Goal: Navigation & Orientation: Find specific page/section

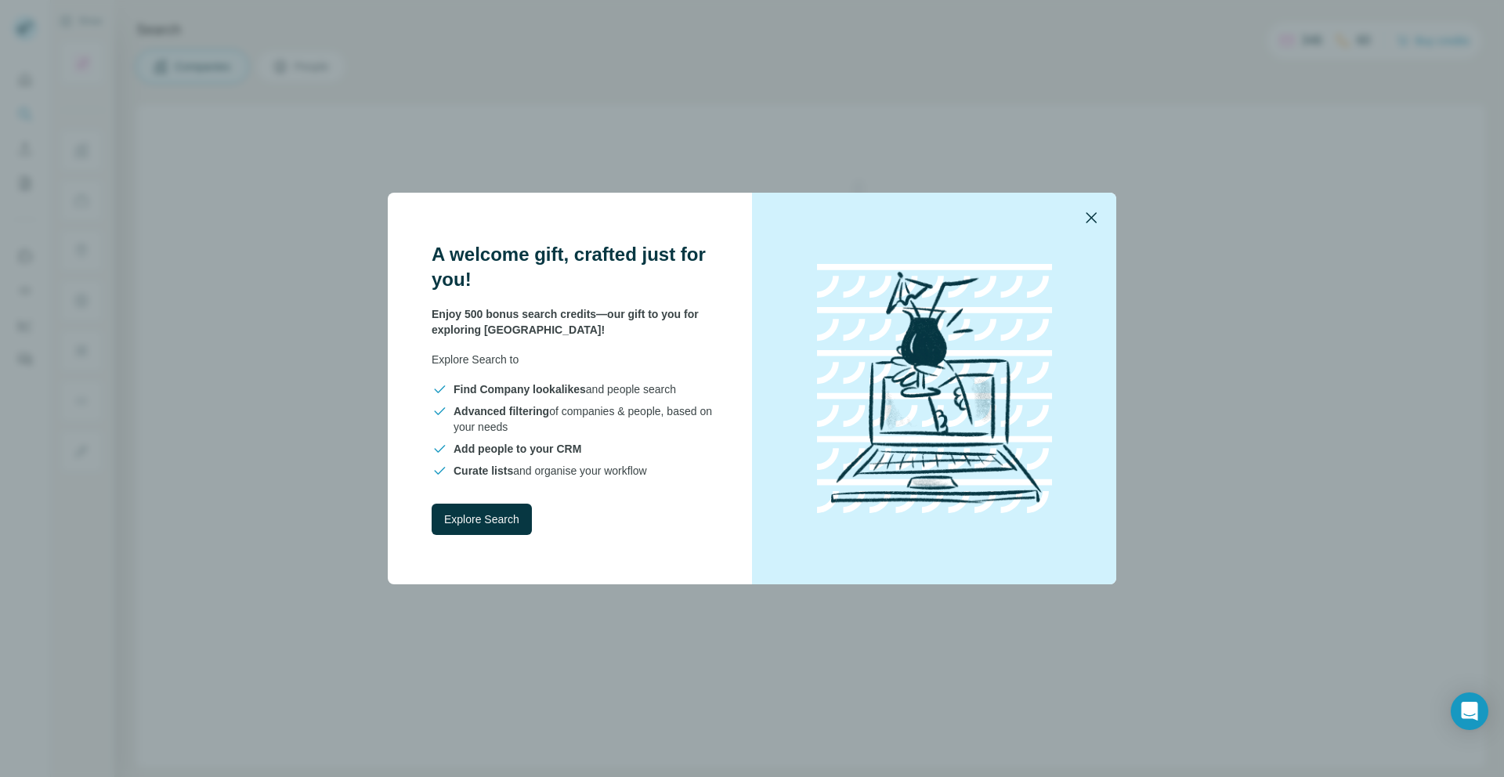
click at [1084, 219] on icon "button" at bounding box center [1091, 217] width 19 height 19
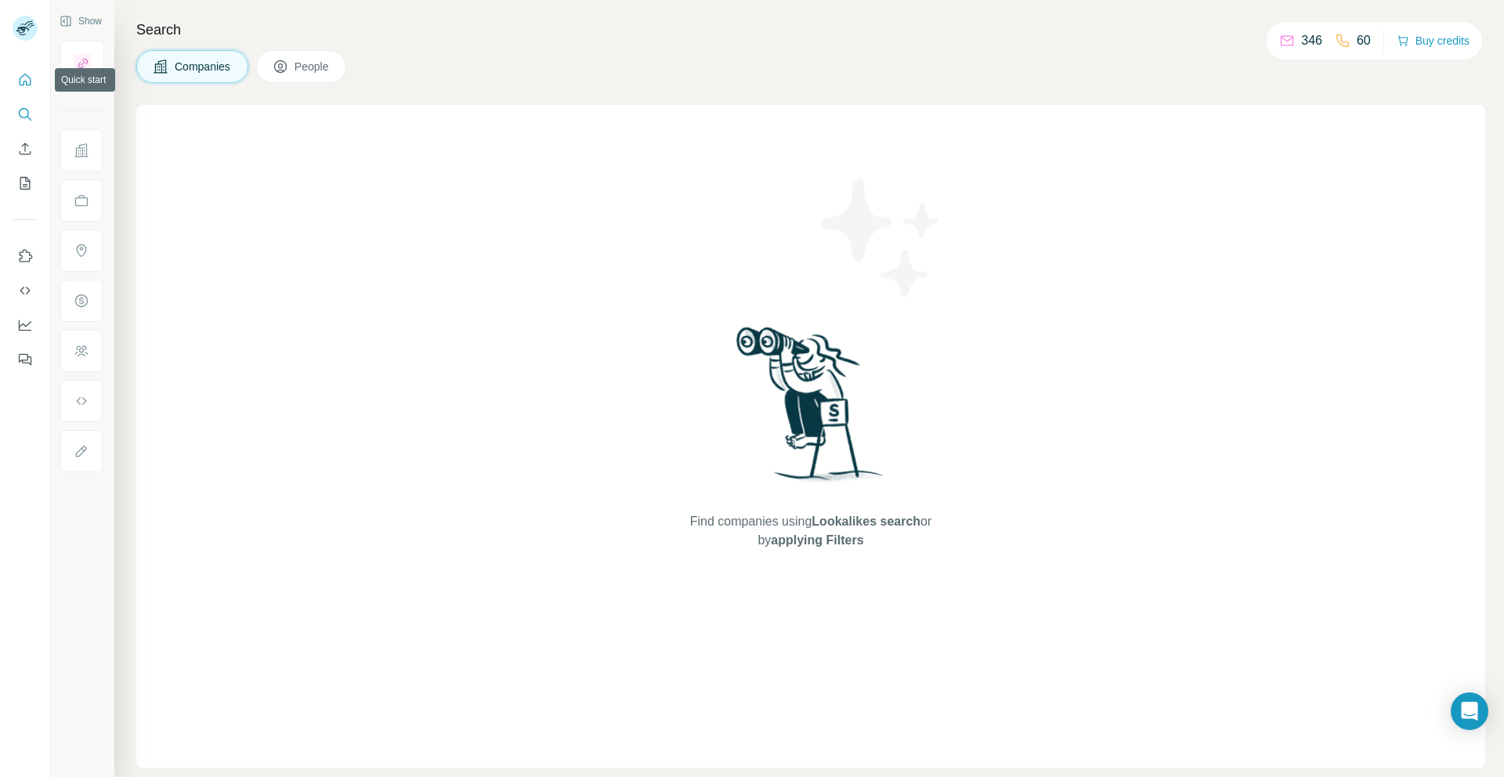
click at [27, 89] on button "Quick start" at bounding box center [25, 80] width 25 height 28
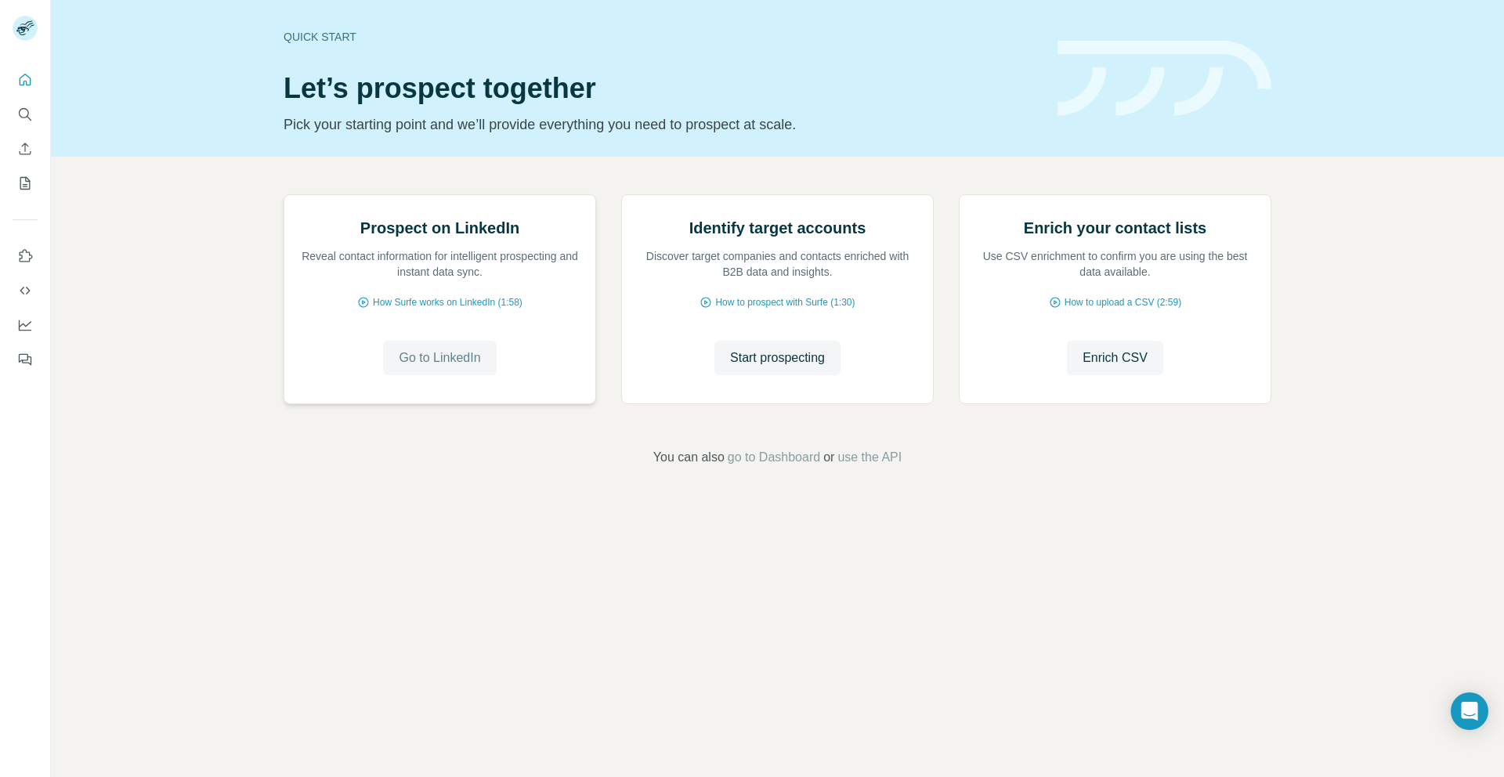
click at [458, 367] on span "Go to LinkedIn" at bounding box center [439, 358] width 81 height 19
drag, startPoint x: 370, startPoint y: 542, endPoint x: 324, endPoint y: 537, distance: 45.7
click at [367, 375] on div "Go to LinkedIn Go to LinkedIn" at bounding box center [440, 358] width 280 height 34
click at [29, 334] on button "Dashboard" at bounding box center [25, 325] width 25 height 28
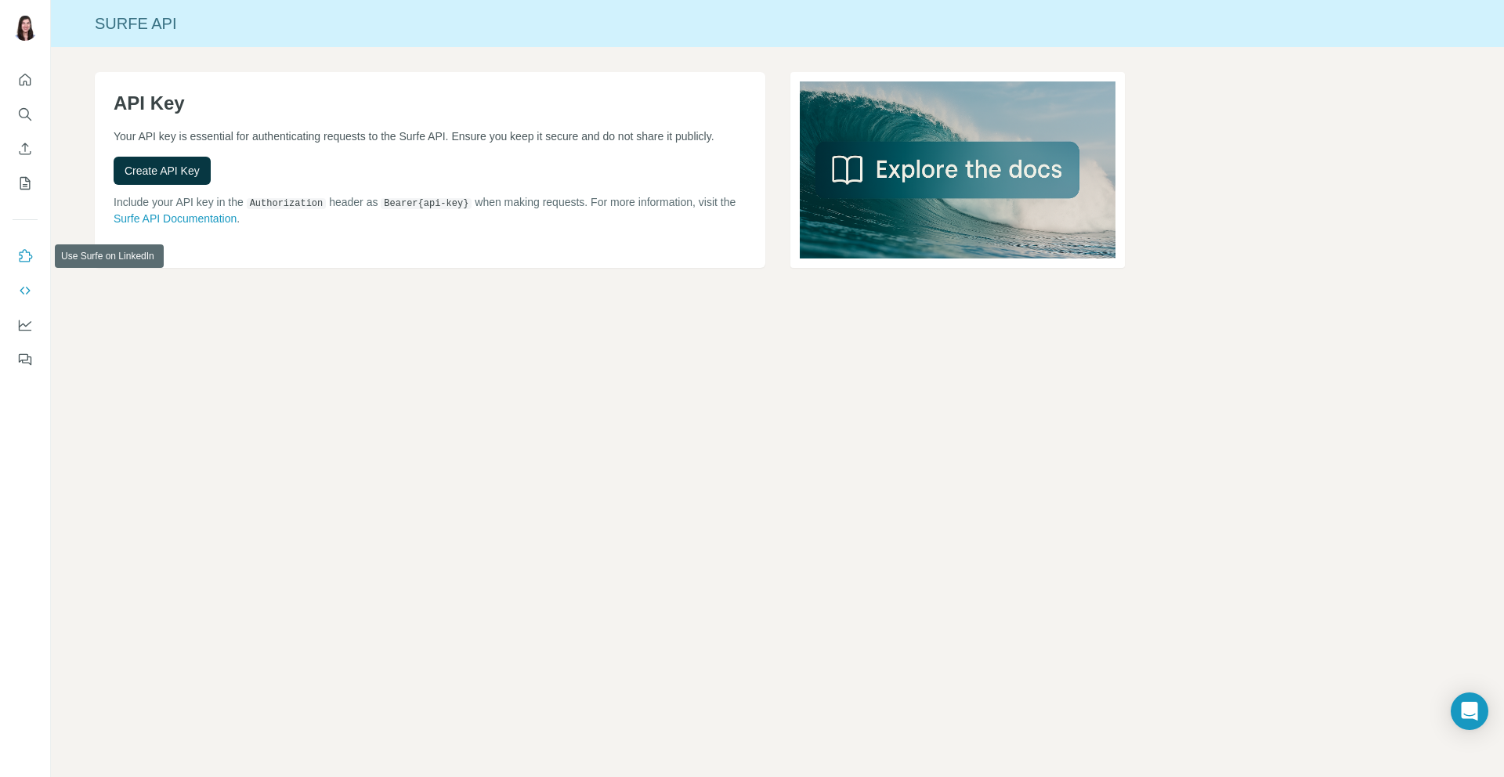
click at [21, 256] on icon "Use Surfe on LinkedIn" at bounding box center [25, 256] width 16 height 16
